Goal: Task Accomplishment & Management: Use online tool/utility

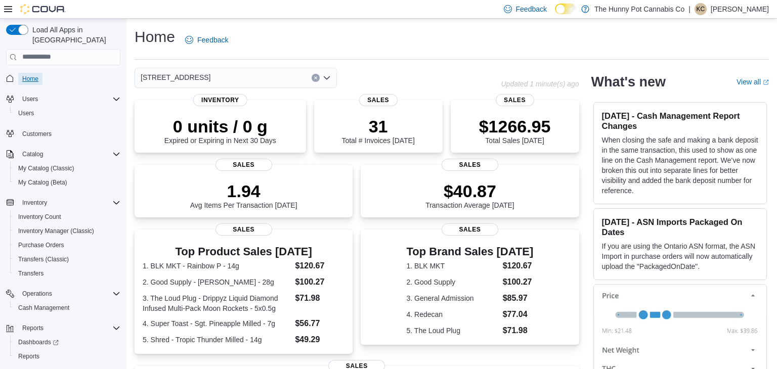
click at [37, 75] on span "Home" at bounding box center [30, 79] width 16 height 8
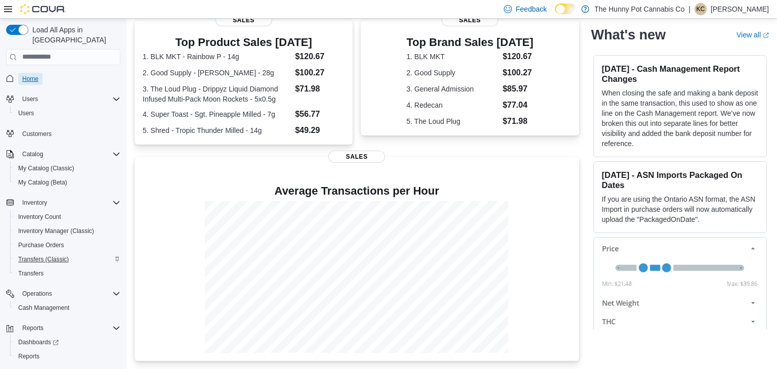
scroll to position [15, 0]
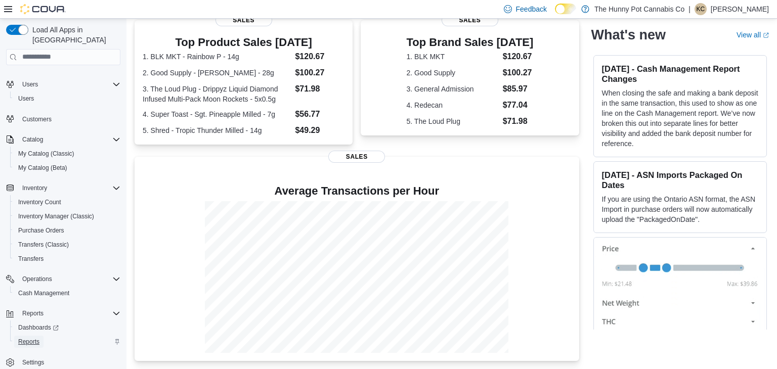
click at [28, 338] on span "Reports" at bounding box center [28, 342] width 21 height 8
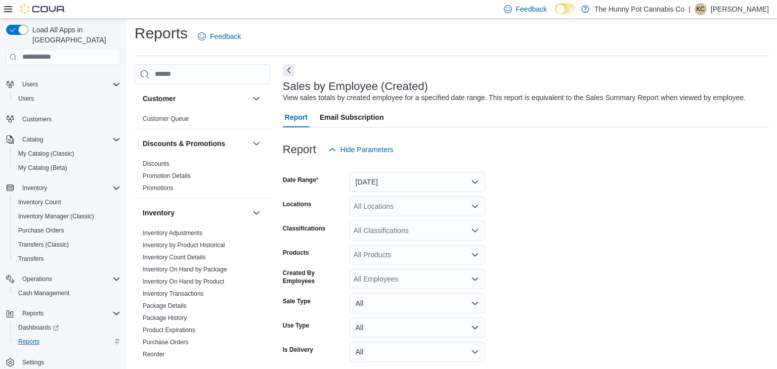
scroll to position [23, 0]
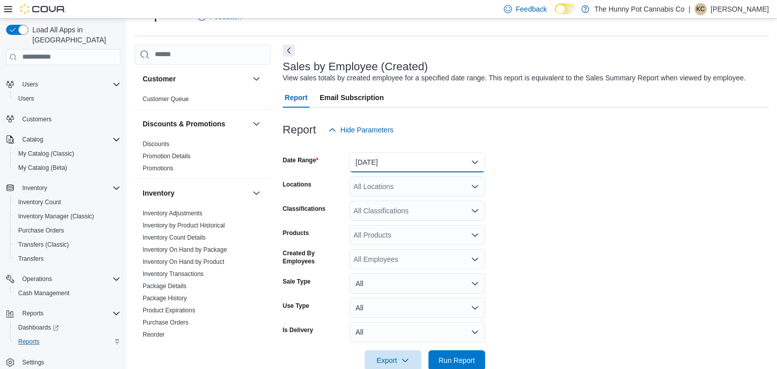
click at [434, 162] on button "[DATE]" at bounding box center [418, 162] width 136 height 20
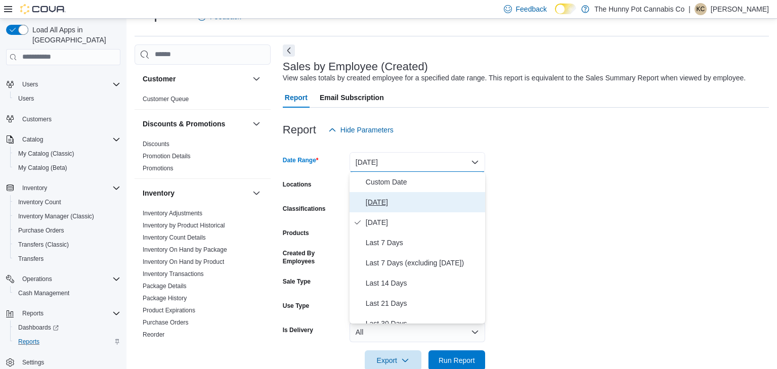
click at [385, 212] on button "[DATE]" at bounding box center [418, 202] width 136 height 20
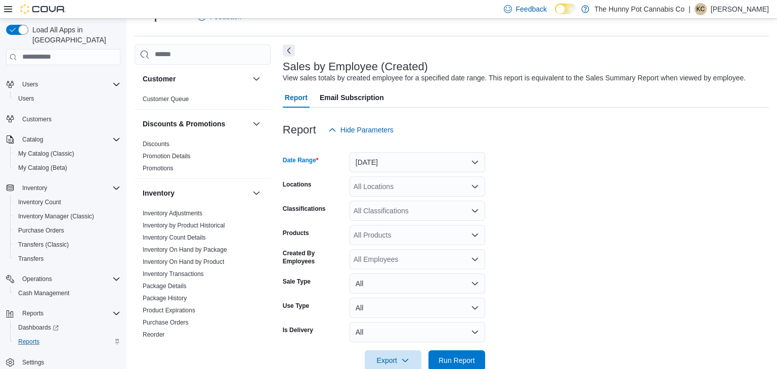
click at [434, 190] on div "All Locations" at bounding box center [418, 187] width 136 height 20
type input "***"
click at [417, 205] on span "[STREET_ADDRESS]" at bounding box center [411, 203] width 70 height 10
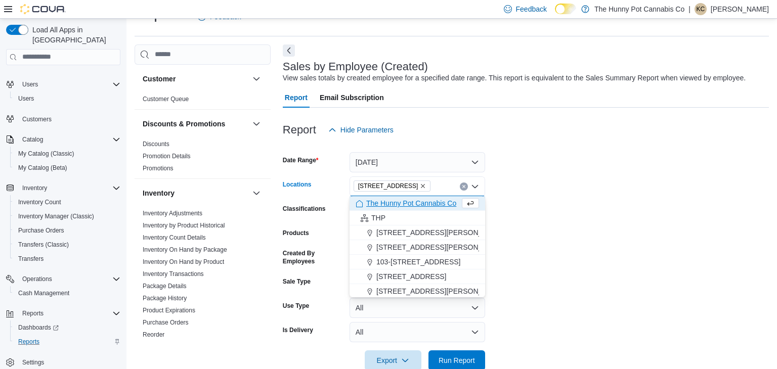
click at [544, 200] on form "Date Range [DATE] Locations [STREET_ADDRESS] Selected. [STREET_ADDRESS] Press B…" at bounding box center [526, 255] width 486 height 231
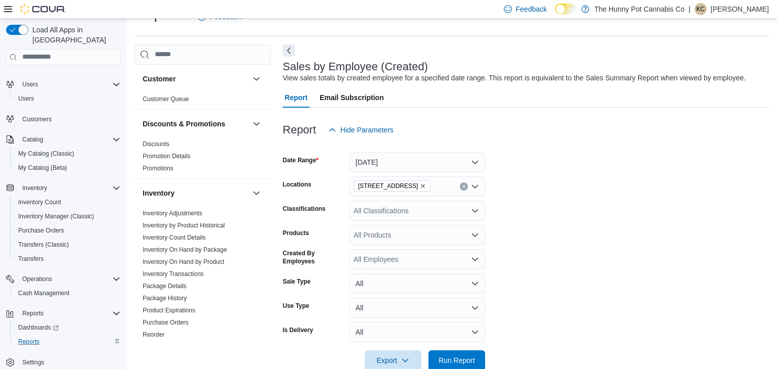
scroll to position [45, 0]
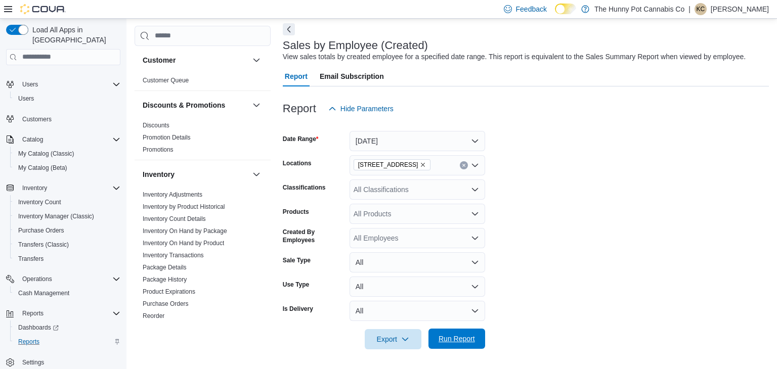
click at [453, 343] on span "Run Report" at bounding box center [457, 339] width 36 height 10
